Goal: Find specific page/section: Find specific page/section

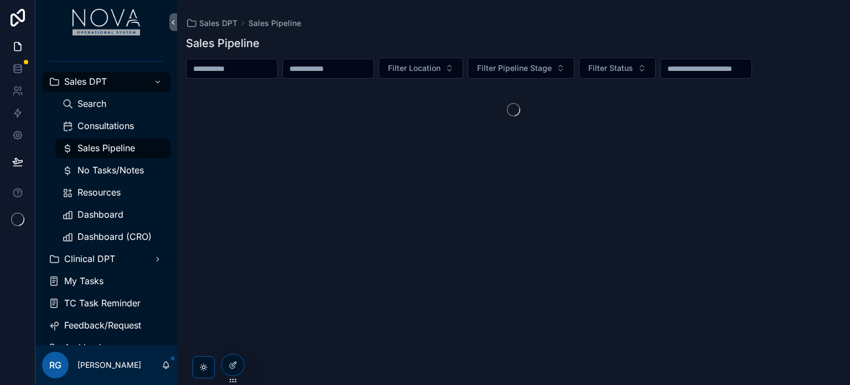
click at [0, 0] on icon at bounding box center [0, 0] width 0 height 0
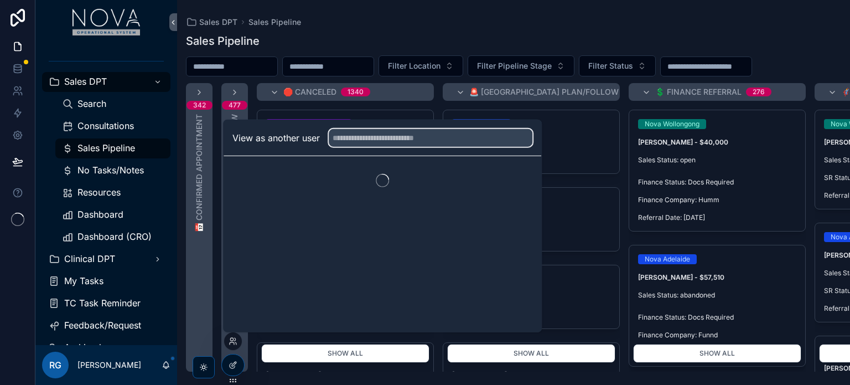
click at [372, 138] on input "text" at bounding box center [431, 138] width 204 height 18
click at [405, 14] on div "Sales DPT Sales Pipeline Sales Pipeline Filter Location Filter Pipeline Stage F…" at bounding box center [513, 192] width 673 height 385
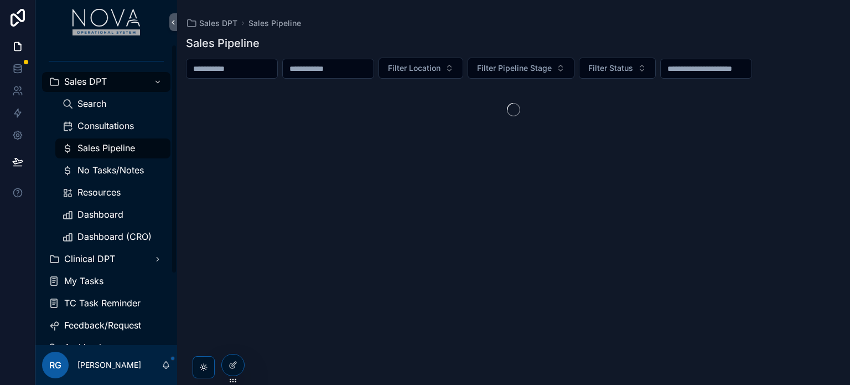
click at [128, 125] on span "Consultations" at bounding box center [105, 126] width 56 height 12
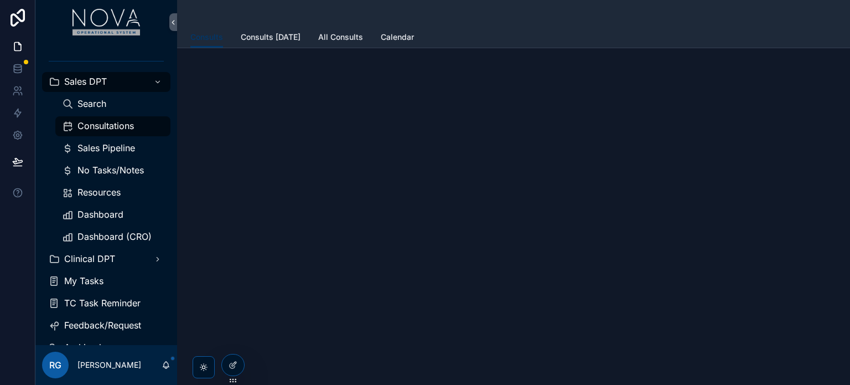
click at [118, 147] on span "Sales Pipeline" at bounding box center [106, 148] width 58 height 12
